Goal: Information Seeking & Learning: Check status

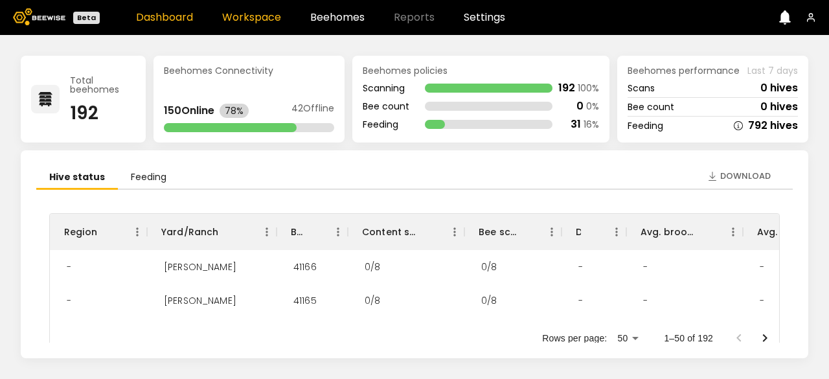
click at [254, 17] on link "Workspace" at bounding box center [251, 17] width 59 height 10
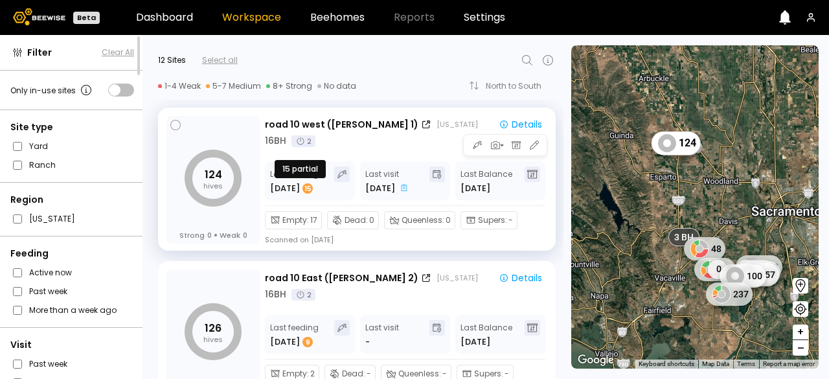
click at [302, 193] on div "15" at bounding box center [307, 188] width 10 height 10
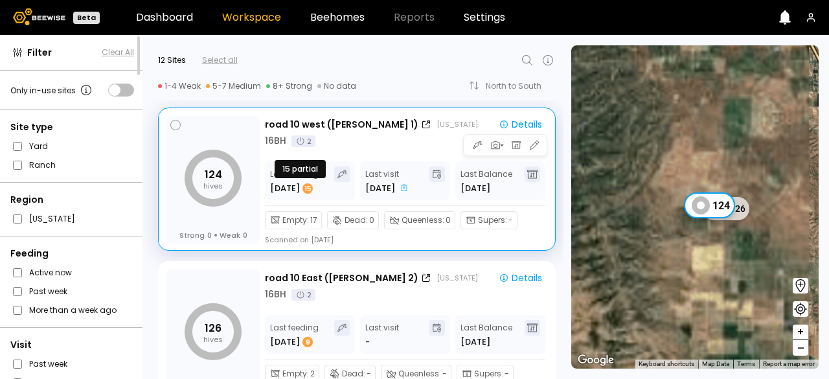
click at [302, 193] on div "15" at bounding box center [307, 188] width 10 height 10
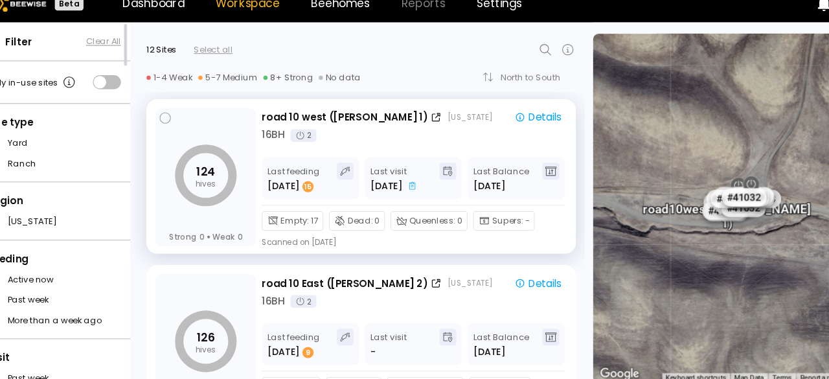
scroll to position [1, 0]
click at [302, 186] on div "15" at bounding box center [307, 187] width 10 height 10
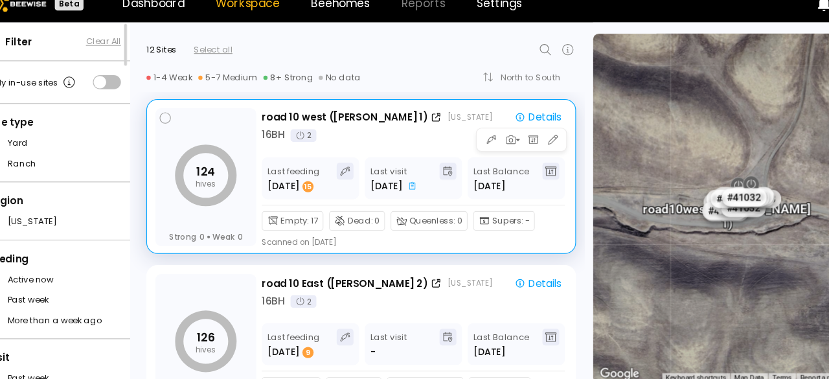
click at [290, 218] on span "Empty :" at bounding box center [295, 219] width 27 height 12
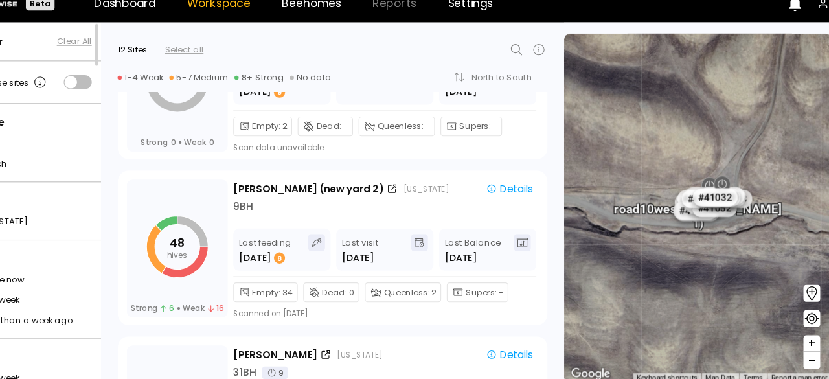
scroll to position [0, 0]
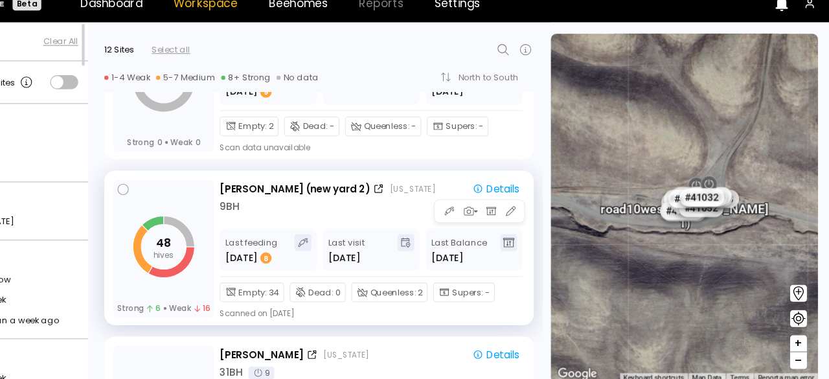
click at [426, 282] on span "Queenless :" at bounding box center [425, 285] width 43 height 12
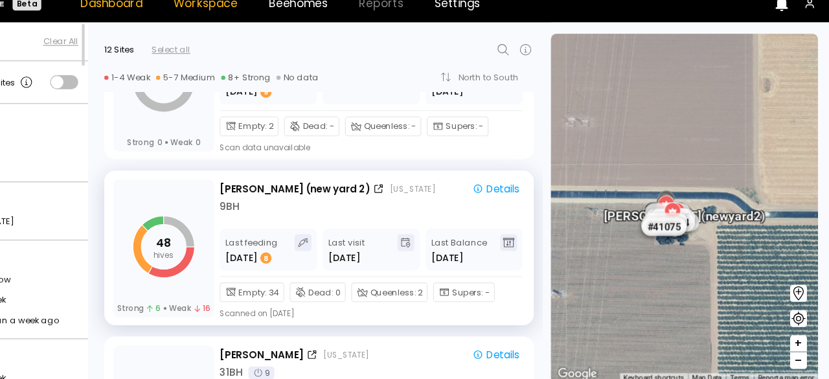
click at [178, 20] on link "Dashboard" at bounding box center [164, 17] width 57 height 10
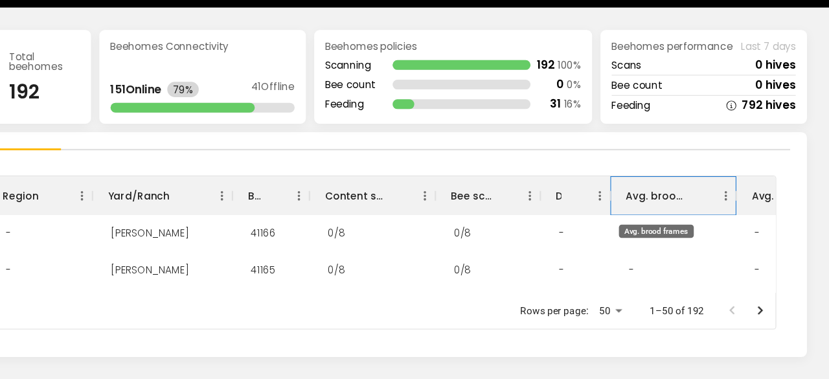
click at [678, 214] on div "Avg. brood frames" at bounding box center [668, 209] width 57 height 36
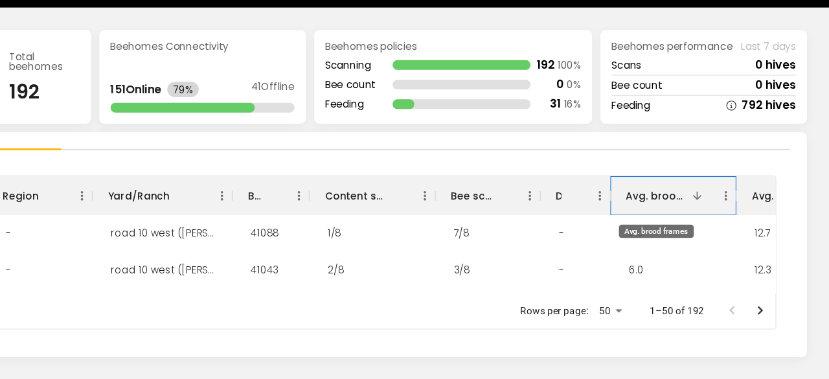
click at [678, 214] on div "Avg. brood frames" at bounding box center [668, 209] width 57 height 36
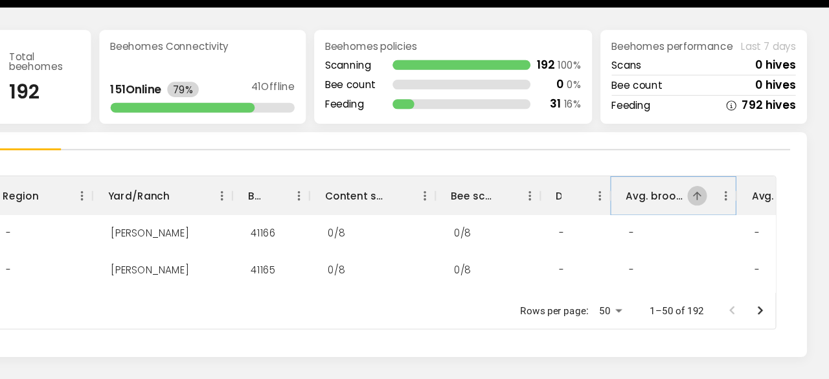
click at [702, 212] on icon "Sort" at bounding box center [707, 209] width 12 height 12
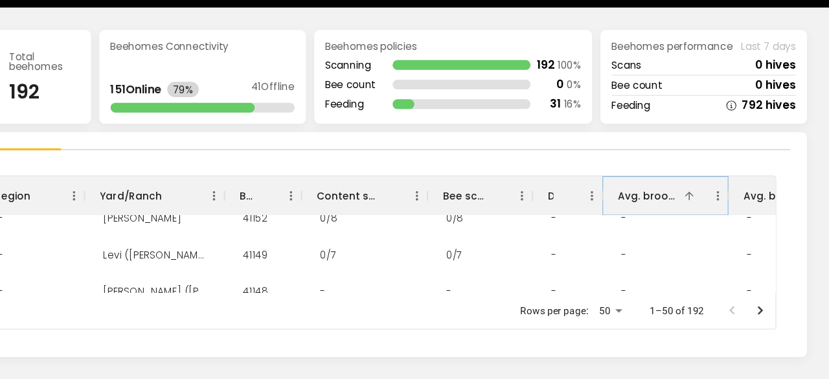
scroll to position [355, 7]
click at [698, 210] on icon "Sort" at bounding box center [699, 209] width 8 height 8
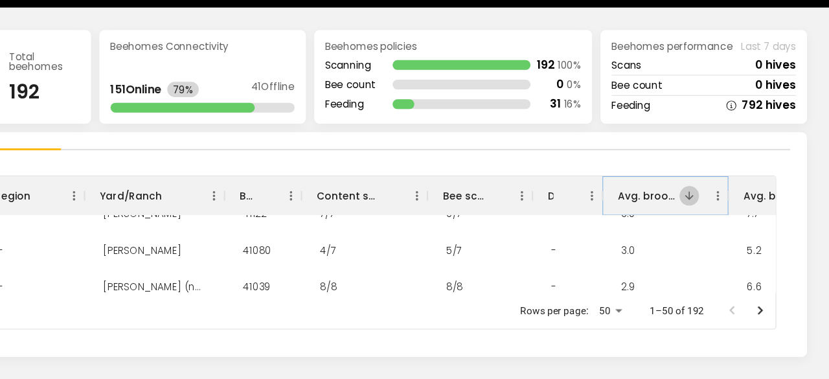
click at [698, 210] on icon "Sort" at bounding box center [699, 209] width 8 height 8
